Goal: Information Seeking & Learning: Learn about a topic

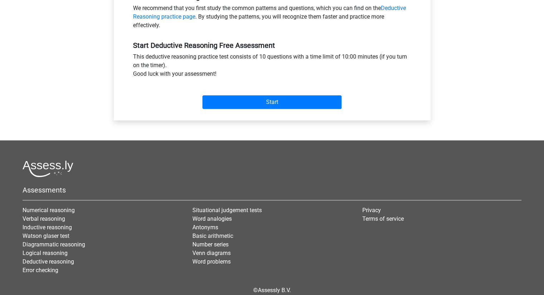
scroll to position [215, 0]
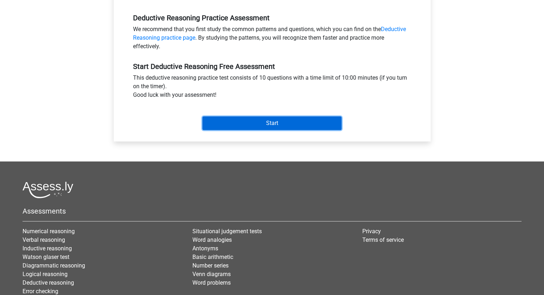
click at [261, 127] on input "Start" at bounding box center [271, 124] width 139 height 14
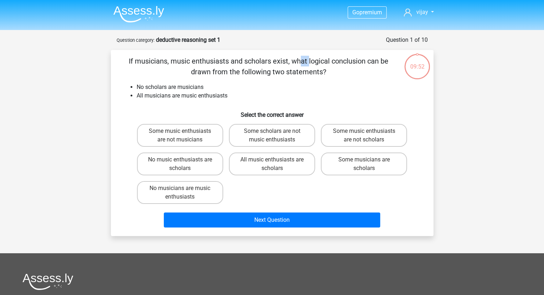
drag, startPoint x: 155, startPoint y: 60, endPoint x: 163, endPoint y: 60, distance: 8.6
click at [163, 60] on p "If musicians, music enthusiasts and scholars exist, what logical conclusion can…" at bounding box center [258, 66] width 273 height 21
drag, startPoint x: 222, startPoint y: 59, endPoint x: 235, endPoint y: 61, distance: 13.7
click at [235, 61] on p "If musicians, music enthusiasts and scholars exist, what logical conclusion can…" at bounding box center [258, 66] width 273 height 21
drag, startPoint x: 274, startPoint y: 62, endPoint x: 283, endPoint y: 60, distance: 9.8
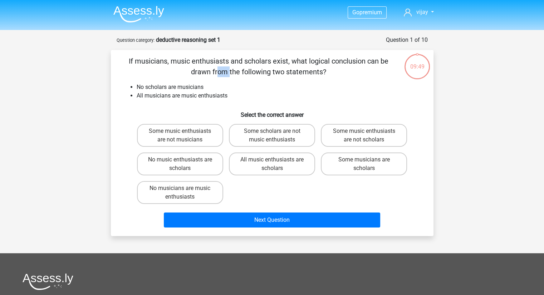
click at [283, 60] on p "If musicians, music enthusiasts and scholars exist, what logical conclusion can…" at bounding box center [258, 66] width 273 height 21
drag, startPoint x: 332, startPoint y: 63, endPoint x: 387, endPoint y: 63, distance: 55.1
click at [387, 63] on p "If musicians, music enthusiasts and scholars exist, what logical conclusion can…" at bounding box center [258, 66] width 273 height 21
drag, startPoint x: 258, startPoint y: 73, endPoint x: 313, endPoint y: 75, distance: 55.1
click at [313, 75] on p "If musicians, music enthusiasts and scholars exist, what logical conclusion can…" at bounding box center [258, 66] width 273 height 21
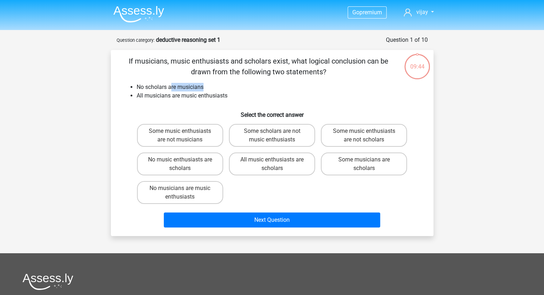
drag, startPoint x: 177, startPoint y: 88, endPoint x: 205, endPoint y: 88, distance: 28.3
click at [205, 88] on li "No scholars are musicians" at bounding box center [279, 87] width 285 height 9
drag, startPoint x: 157, startPoint y: 96, endPoint x: 225, endPoint y: 95, distance: 68.0
click at [225, 95] on li "All musicians are music enthusiasts" at bounding box center [279, 96] width 285 height 9
click at [265, 95] on li "All musicians are music enthusiasts" at bounding box center [279, 96] width 285 height 9
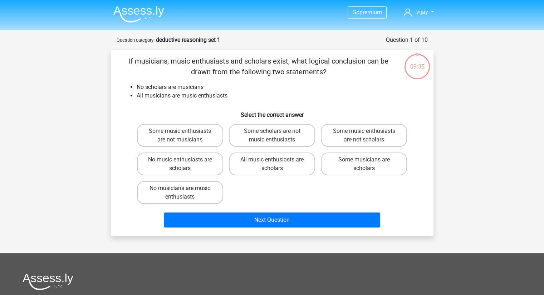
drag, startPoint x: 291, startPoint y: 73, endPoint x: 302, endPoint y: 73, distance: 10.7
click at [302, 73] on p "If musicians, music enthusiasts and scholars exist, what logical conclusion can…" at bounding box center [258, 66] width 273 height 21
click at [303, 92] on li "All musicians are music enthusiasts" at bounding box center [279, 96] width 285 height 9
drag, startPoint x: 241, startPoint y: 63, endPoint x: 246, endPoint y: 64, distance: 4.8
click at [244, 63] on p "If musicians, music enthusiasts and scholars exist, what logical conclusion can…" at bounding box center [258, 66] width 273 height 21
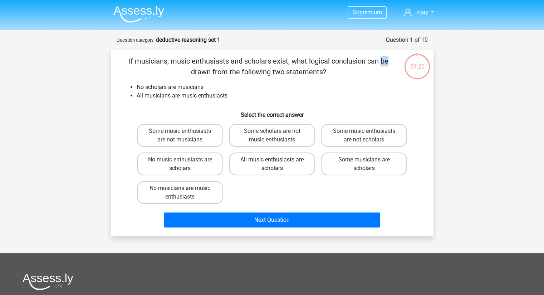
click at [276, 171] on label "All music enthusiasts are scholars" at bounding box center [272, 164] width 86 height 23
click at [276, 165] on input "All music enthusiasts are scholars" at bounding box center [274, 162] width 5 height 5
radio input "true"
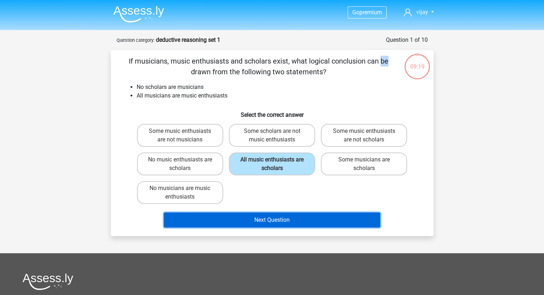
click at [281, 221] on button "Next Question" at bounding box center [272, 220] width 216 height 15
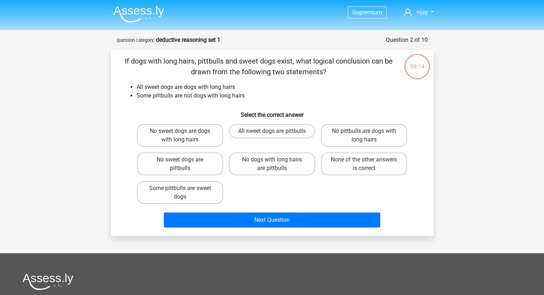
drag, startPoint x: 207, startPoint y: 60, endPoint x: 389, endPoint y: 58, distance: 181.3
click at [389, 58] on p "If dogs with long hairs, pittbulls and sweet dogs exist, what logical conclusio…" at bounding box center [258, 66] width 273 height 21
drag, startPoint x: 260, startPoint y: 69, endPoint x: 341, endPoint y: 73, distance: 81.3
click at [341, 73] on p "If dogs with long hairs, pittbulls and sweet dogs exist, what logical conclusio…" at bounding box center [258, 66] width 273 height 21
click at [378, 99] on li "Some pittbulls are not dogs with long hairs" at bounding box center [279, 96] width 285 height 9
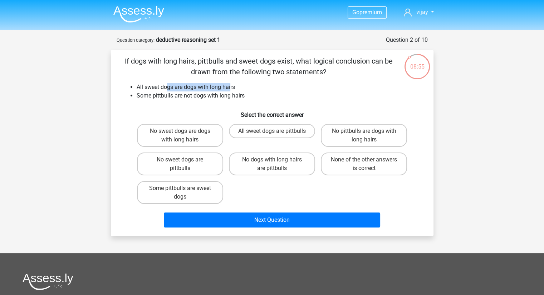
drag, startPoint x: 169, startPoint y: 88, endPoint x: 230, endPoint y: 85, distance: 61.6
click at [230, 85] on li "All sweet dogs are dogs with long hairs" at bounding box center [279, 87] width 285 height 9
click at [269, 90] on li "All sweet dogs are dogs with long hairs" at bounding box center [279, 87] width 285 height 9
drag, startPoint x: 186, startPoint y: 96, endPoint x: 208, endPoint y: 95, distance: 22.2
click at [208, 95] on li "Some pittbulls are not dogs with long hairs" at bounding box center [279, 96] width 285 height 9
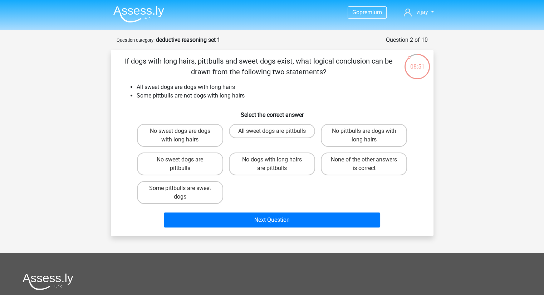
click at [186, 105] on div "If dogs with long hairs, pittbulls and sweet dogs exist, what logical conclusio…" at bounding box center [272, 143] width 317 height 175
drag, startPoint x: 215, startPoint y: 96, endPoint x: 241, endPoint y: 96, distance: 26.1
click at [241, 96] on li "Some pittbulls are not dogs with long hairs" at bounding box center [279, 96] width 285 height 9
click at [288, 88] on li "All sweet dogs are dogs with long hairs" at bounding box center [279, 87] width 285 height 9
click at [298, 165] on label "No dogs with long hairs are pittbulls" at bounding box center [272, 164] width 86 height 23
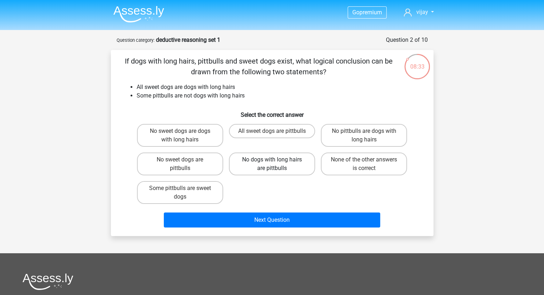
click at [276, 165] on input "No dogs with long hairs are pittbulls" at bounding box center [274, 162] width 5 height 5
radio input "true"
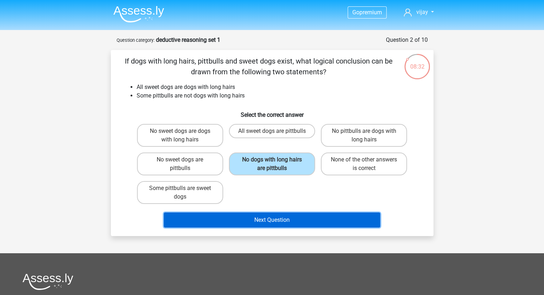
click at [283, 222] on button "Next Question" at bounding box center [272, 220] width 216 height 15
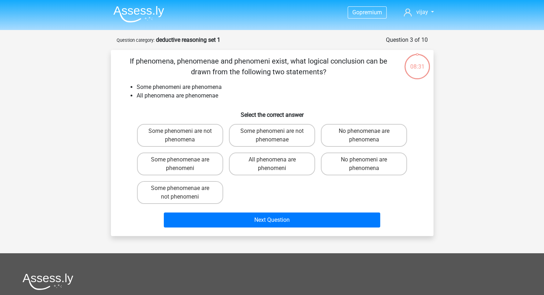
scroll to position [36, 0]
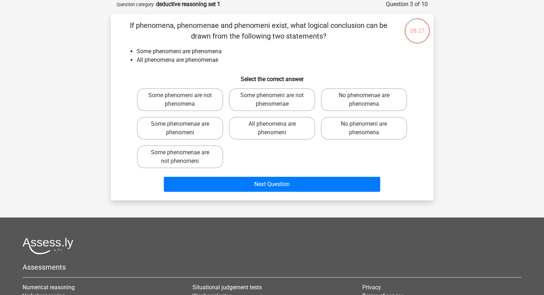
drag, startPoint x: 179, startPoint y: 28, endPoint x: 379, endPoint y: 36, distance: 200.1
click at [379, 36] on p "If phenomena, phenomenae and phenomeni exist, what logical conclusion can be dr…" at bounding box center [258, 30] width 273 height 21
drag, startPoint x: 191, startPoint y: 50, endPoint x: 216, endPoint y: 50, distance: 24.7
click at [216, 50] on li "Some phenomeni are phenomena" at bounding box center [279, 51] width 285 height 9
drag, startPoint x: 173, startPoint y: 59, endPoint x: 214, endPoint y: 61, distance: 40.8
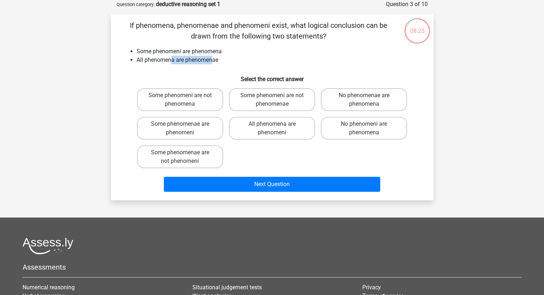
click at [214, 61] on li "All phenomena are phenomenae" at bounding box center [279, 60] width 285 height 9
click at [307, 63] on li "All phenomena are phenomenae" at bounding box center [279, 60] width 285 height 9
drag, startPoint x: 290, startPoint y: 79, endPoint x: 303, endPoint y: 79, distance: 13.6
click at [303, 79] on h6 "Select the correct answer" at bounding box center [272, 76] width 300 height 13
click at [337, 76] on h6 "Select the correct answer" at bounding box center [272, 76] width 300 height 13
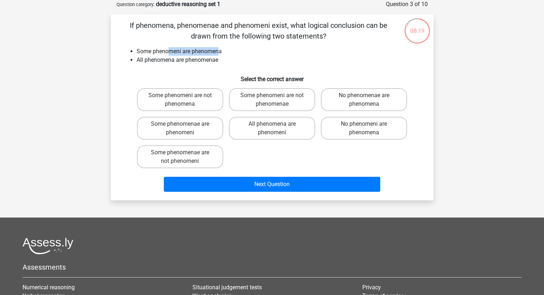
drag, startPoint x: 170, startPoint y: 52, endPoint x: 219, endPoint y: 55, distance: 49.1
click at [219, 55] on li "Some phenomeni are phenomena" at bounding box center [279, 51] width 285 height 9
drag, startPoint x: 162, startPoint y: 62, endPoint x: 211, endPoint y: 62, distance: 49.4
click at [211, 62] on li "All phenomena are phenomenae" at bounding box center [279, 60] width 285 height 9
click at [269, 62] on li "All phenomena are phenomenae" at bounding box center [279, 60] width 285 height 9
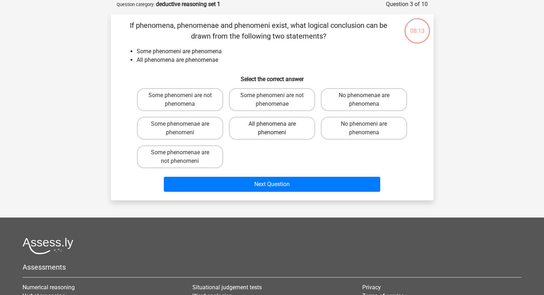
click at [261, 132] on label "All phenomena are phenomeni" at bounding box center [272, 128] width 86 height 23
click at [272, 129] on input "All phenomena are phenomeni" at bounding box center [274, 126] width 5 height 5
radio input "true"
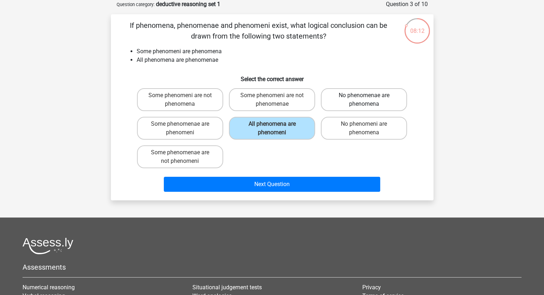
click at [359, 105] on label "No phenomenae are phenomena" at bounding box center [364, 99] width 86 height 23
click at [364, 100] on input "No phenomenae are phenomena" at bounding box center [366, 97] width 5 height 5
radio input "true"
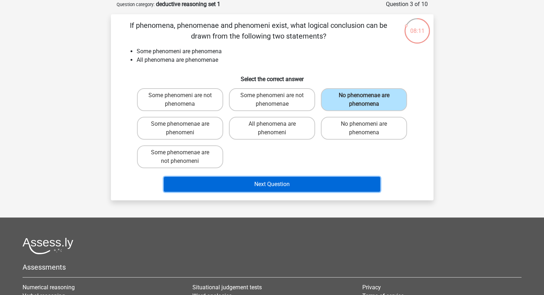
click at [299, 183] on button "Next Question" at bounding box center [272, 184] width 216 height 15
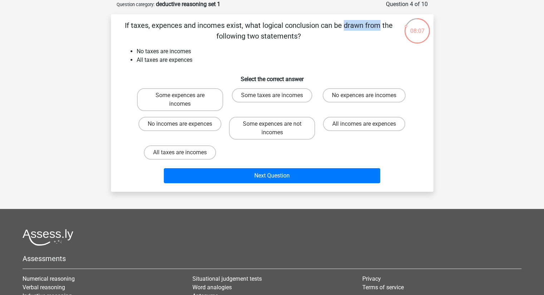
drag, startPoint x: 202, startPoint y: 28, endPoint x: 233, endPoint y: 28, distance: 30.8
click at [233, 28] on p "If taxes, expences and incomes exist, what logical conclusion can be drawn from…" at bounding box center [258, 30] width 273 height 21
drag, startPoint x: 303, startPoint y: 27, endPoint x: 367, endPoint y: 27, distance: 63.3
click at [367, 27] on p "If taxes, expences and incomes exist, what logical conclusion can be drawn from…" at bounding box center [258, 30] width 273 height 21
drag, startPoint x: 277, startPoint y: 40, endPoint x: 292, endPoint y: 41, distance: 15.1
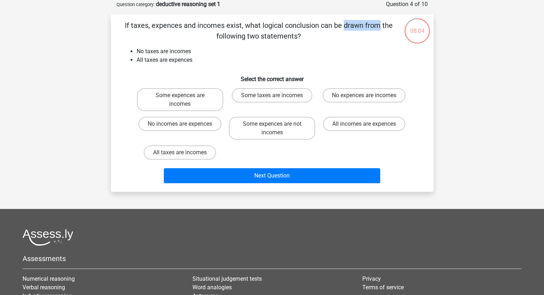
click at [286, 39] on p "If taxes, expences and incomes exist, what logical conclusion can be drawn from…" at bounding box center [258, 30] width 273 height 21
click at [289, 97] on label "Some taxes are incomes" at bounding box center [272, 95] width 80 height 14
click at [276, 97] on input "Some taxes are incomes" at bounding box center [274, 97] width 5 height 5
radio input "true"
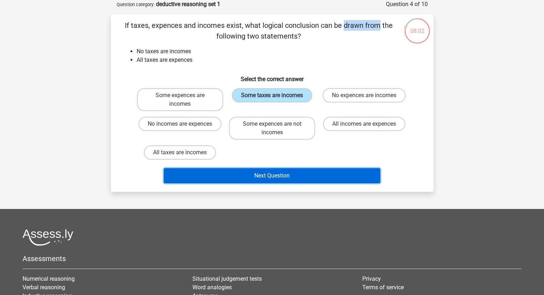
click at [295, 182] on button "Next Question" at bounding box center [272, 175] width 216 height 15
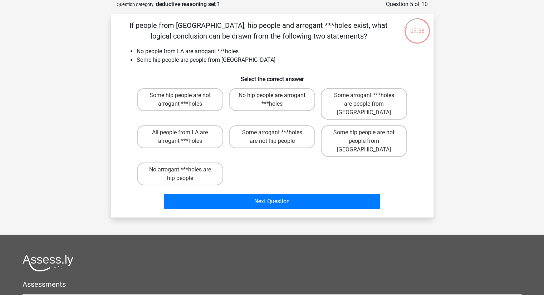
drag, startPoint x: 159, startPoint y: 26, endPoint x: 314, endPoint y: 75, distance: 162.3
click at [297, 44] on div "If people from [GEOGRAPHIC_DATA], hip people and arrogant ***holes exist, what …" at bounding box center [272, 116] width 317 height 192
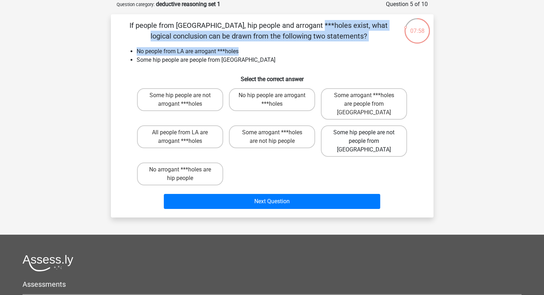
click at [356, 126] on label "Some hip people are not people from [GEOGRAPHIC_DATA]" at bounding box center [364, 141] width 86 height 31
click at [364, 133] on input "Some hip people are not people from [GEOGRAPHIC_DATA]" at bounding box center [366, 135] width 5 height 5
radio input "true"
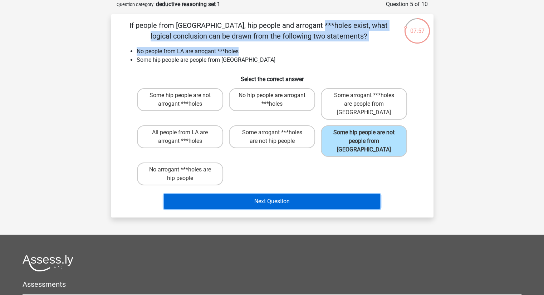
click at [335, 194] on button "Next Question" at bounding box center [272, 201] width 216 height 15
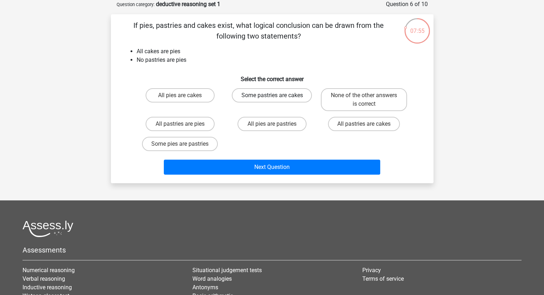
click at [255, 98] on label "Some pastries are cakes" at bounding box center [272, 95] width 80 height 14
click at [272, 98] on input "Some pastries are cakes" at bounding box center [274, 97] width 5 height 5
radio input "true"
click at [179, 128] on label "All pastries are pies" at bounding box center [180, 124] width 69 height 14
click at [180, 128] on input "All pastries are pies" at bounding box center [182, 126] width 5 height 5
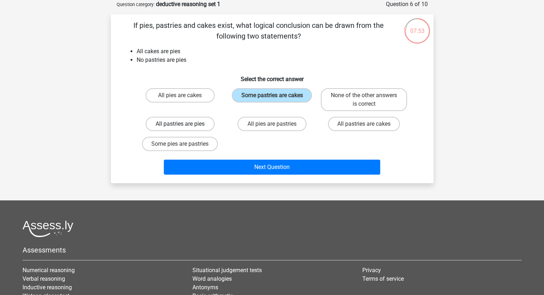
radio input "true"
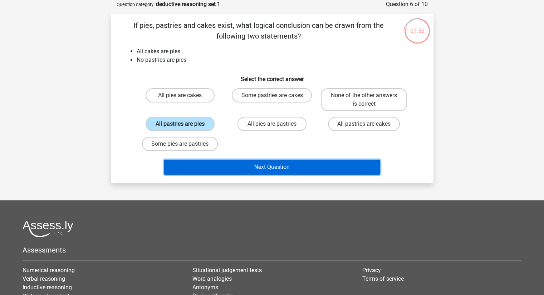
click at [253, 162] on button "Next Question" at bounding box center [272, 167] width 216 height 15
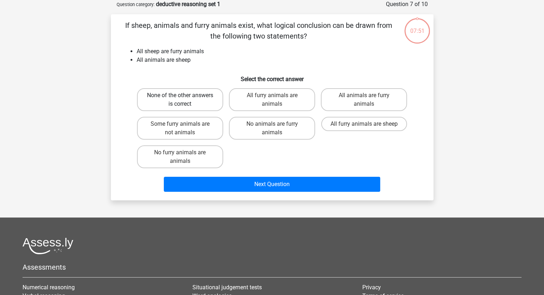
click at [193, 101] on label "None of the other answers is correct" at bounding box center [180, 99] width 86 height 23
click at [185, 100] on input "None of the other answers is correct" at bounding box center [182, 97] width 5 height 5
radio input "true"
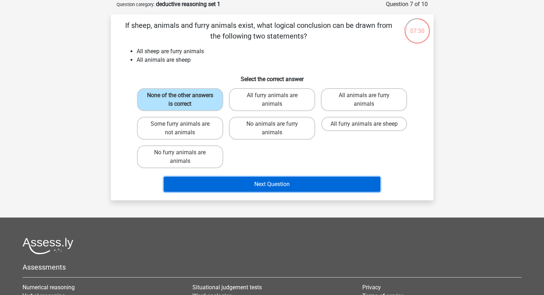
click at [281, 184] on button "Next Question" at bounding box center [272, 184] width 216 height 15
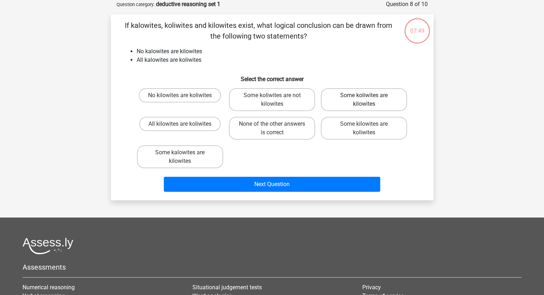
click at [352, 100] on label "Some koliwites are kilowites" at bounding box center [364, 99] width 86 height 23
click at [364, 100] on input "Some koliwites are kilowites" at bounding box center [366, 97] width 5 height 5
radio input "true"
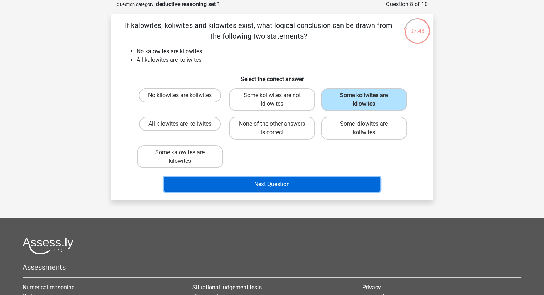
click at [338, 183] on button "Next Question" at bounding box center [272, 184] width 216 height 15
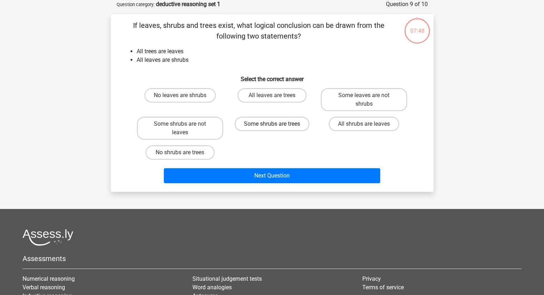
click at [276, 125] on label "Some shrubs are trees" at bounding box center [272, 124] width 75 height 14
click at [276, 125] on input "Some shrubs are trees" at bounding box center [274, 126] width 5 height 5
radio input "true"
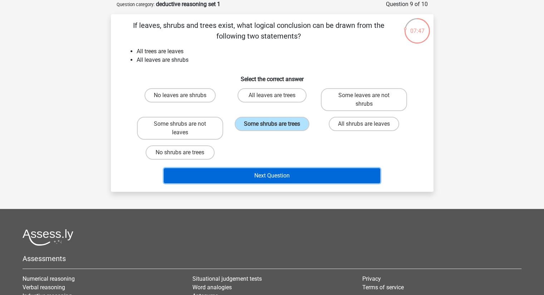
click at [288, 179] on button "Next Question" at bounding box center [272, 175] width 216 height 15
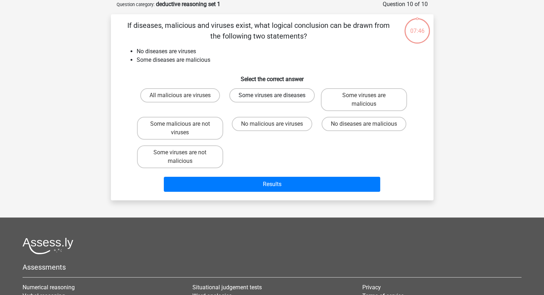
click at [294, 101] on label "Some viruses are diseases" at bounding box center [271, 95] width 85 height 14
click at [276, 100] on input "Some viruses are diseases" at bounding box center [274, 97] width 5 height 5
radio input "true"
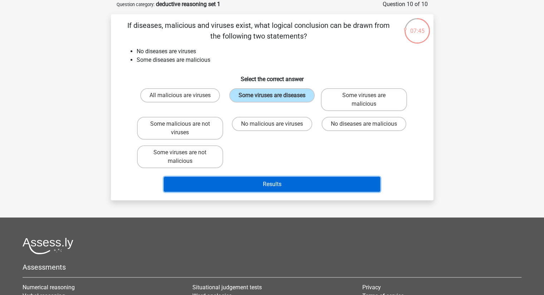
click at [310, 182] on button "Results" at bounding box center [272, 184] width 216 height 15
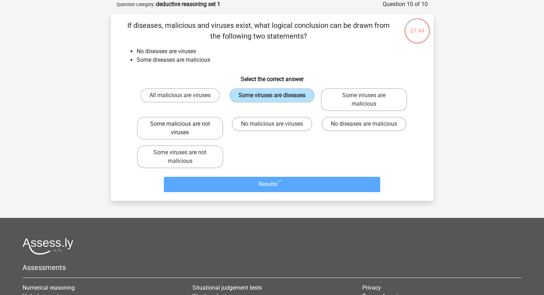
click at [197, 126] on label "Some malicious are not viruses" at bounding box center [180, 128] width 86 height 23
click at [185, 126] on input "Some malicious are not viruses" at bounding box center [182, 126] width 5 height 5
radio input "true"
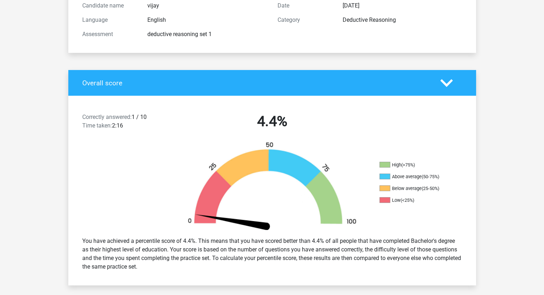
scroll to position [143, 0]
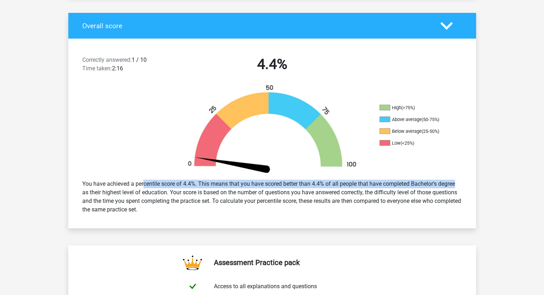
drag, startPoint x: 126, startPoint y: 185, endPoint x: 434, endPoint y: 187, distance: 308.0
click at [434, 187] on div "You have achieved a percentile score of 4.4%. This means that you have scored b…" at bounding box center [272, 197] width 391 height 40
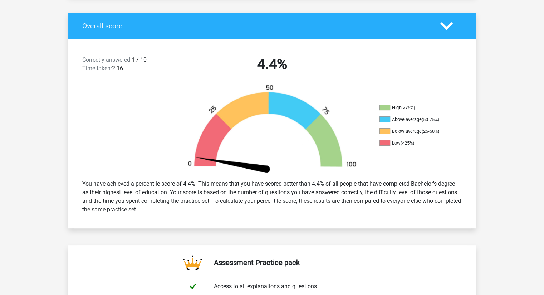
click at [448, 158] on div "High (>75%) Above average (50-75%) Below average (25-50%) Low (<25%)" at bounding box center [272, 129] width 408 height 90
